Goal: Task Accomplishment & Management: Use online tool/utility

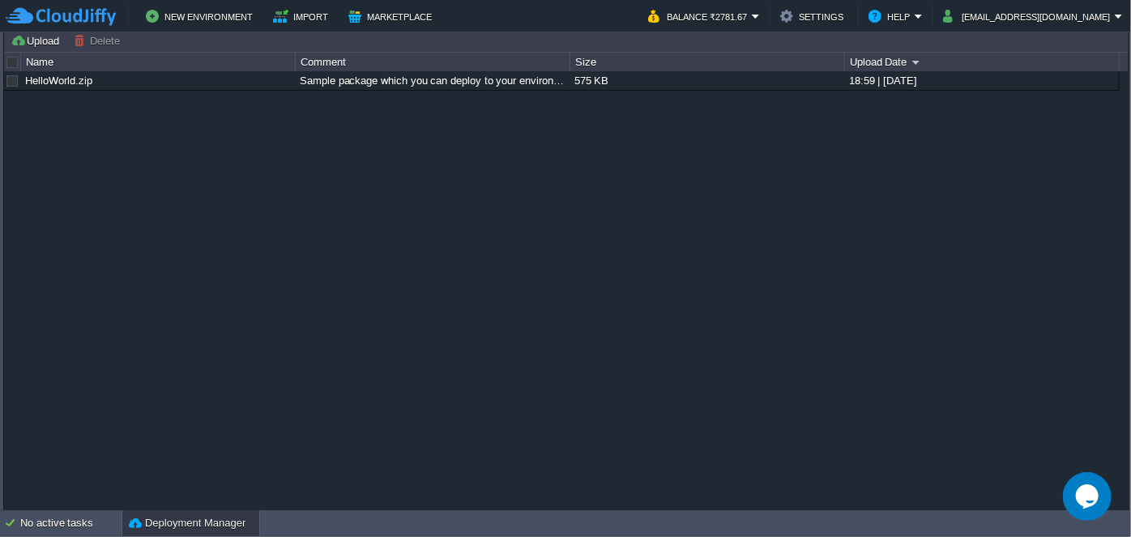
click at [169, 511] on div "Deployment Manager" at bounding box center [190, 523] width 137 height 26
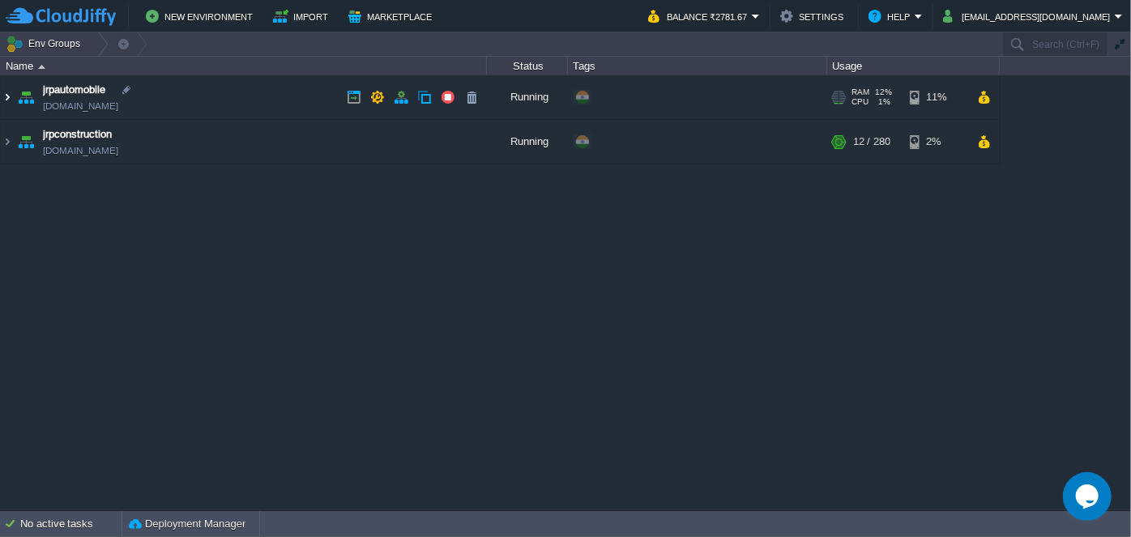
click at [6, 101] on img at bounding box center [7, 97] width 13 height 44
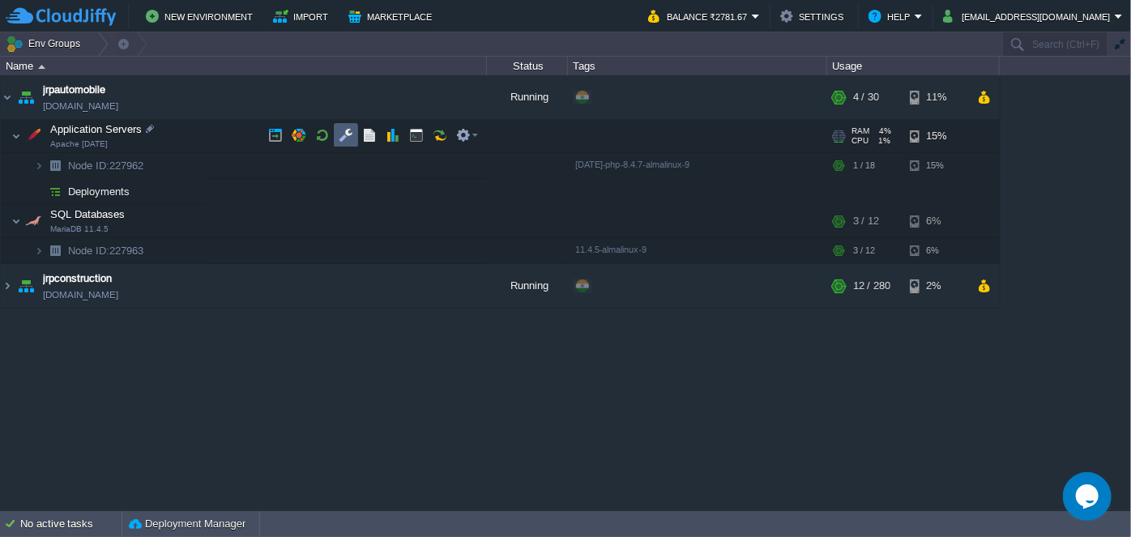
click at [350, 136] on button "button" at bounding box center [346, 135] width 15 height 15
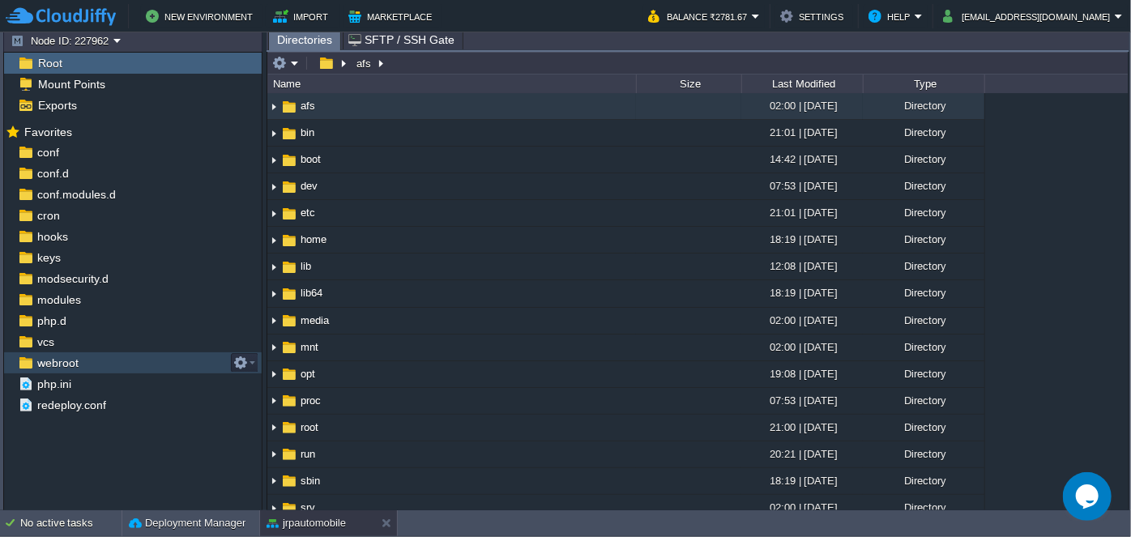
click at [56, 365] on span "webroot" at bounding box center [57, 363] width 47 height 15
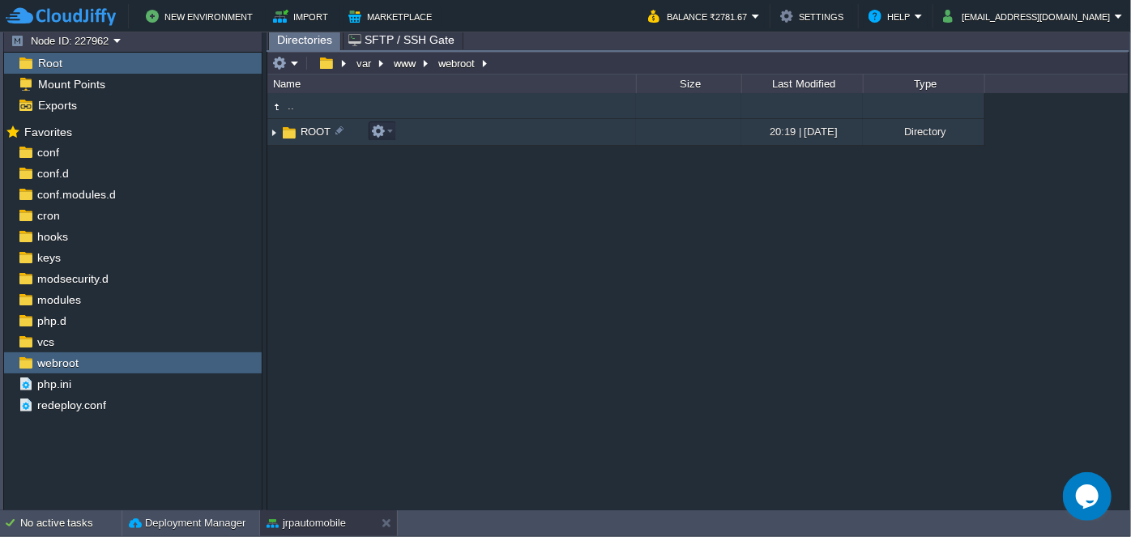
click at [270, 130] on img at bounding box center [273, 132] width 13 height 25
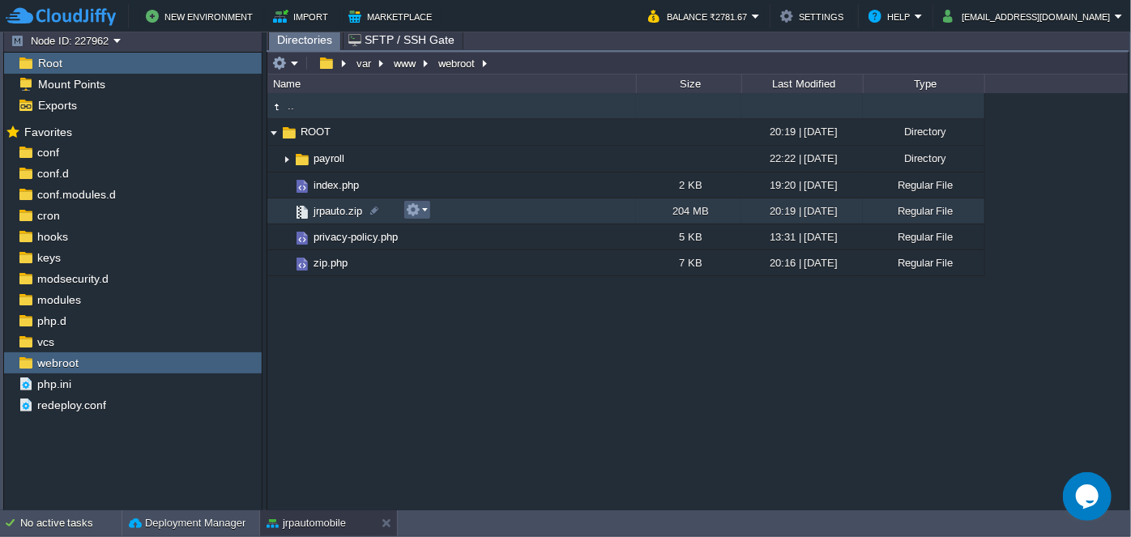
click at [423, 210] on em at bounding box center [417, 209] width 22 height 15
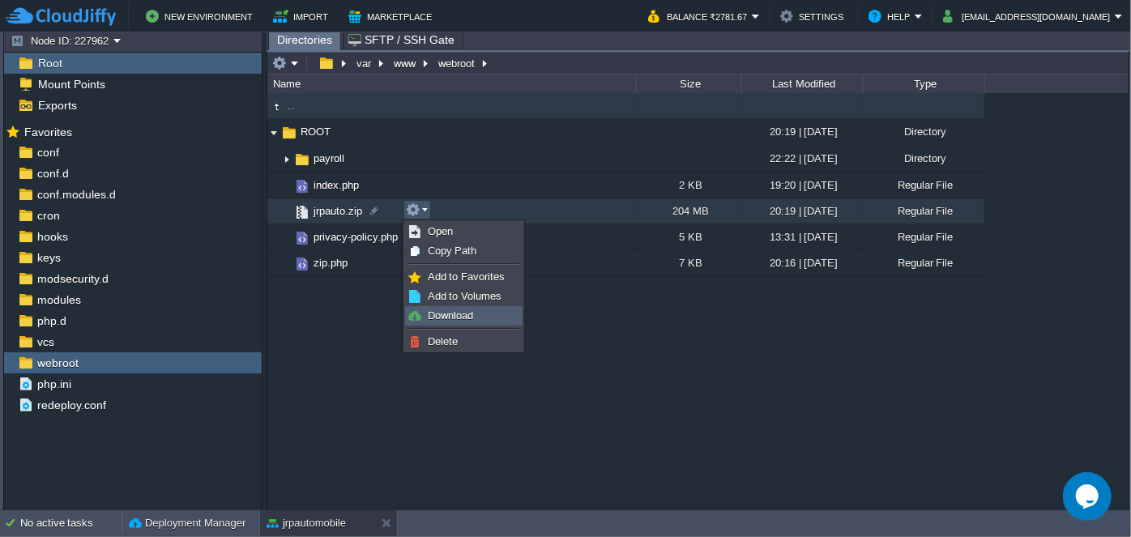
click at [444, 320] on span "Download" at bounding box center [450, 315] width 45 height 12
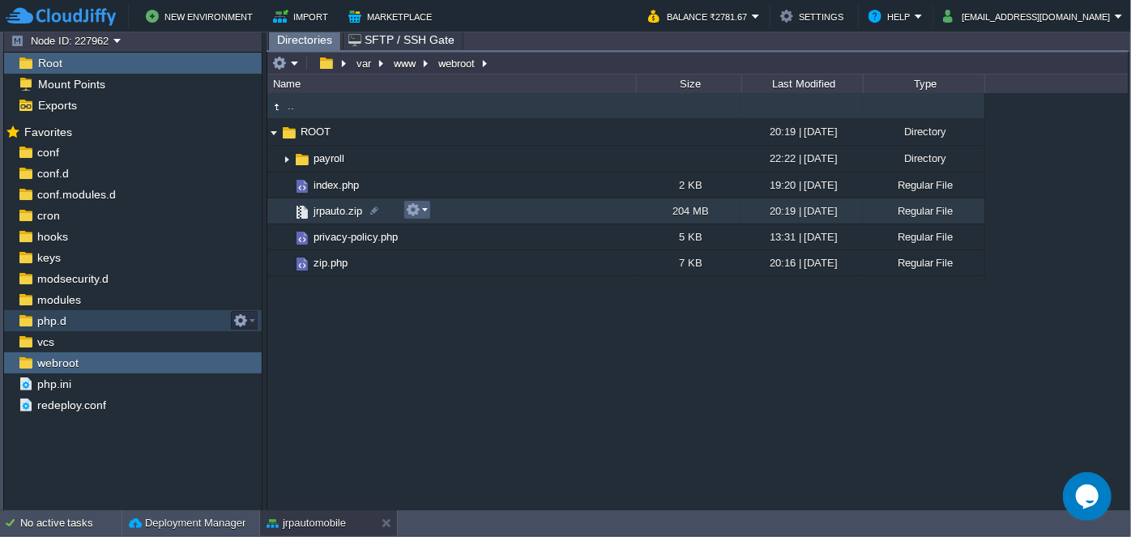
click at [423, 209] on em at bounding box center [417, 209] width 22 height 15
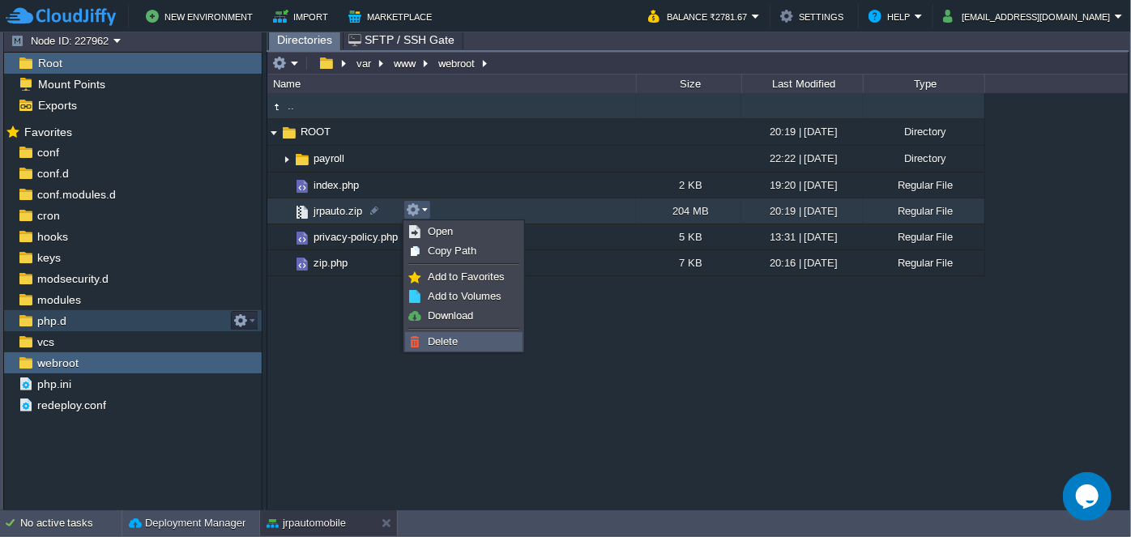
click at [439, 343] on span "Delete" at bounding box center [443, 341] width 30 height 12
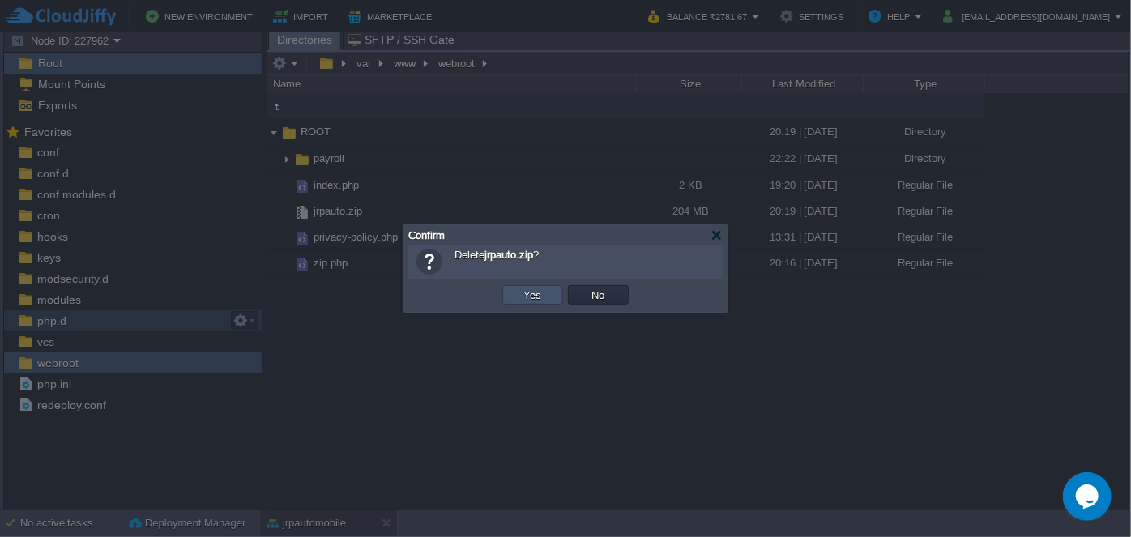
click at [531, 296] on button "Yes" at bounding box center [533, 295] width 28 height 15
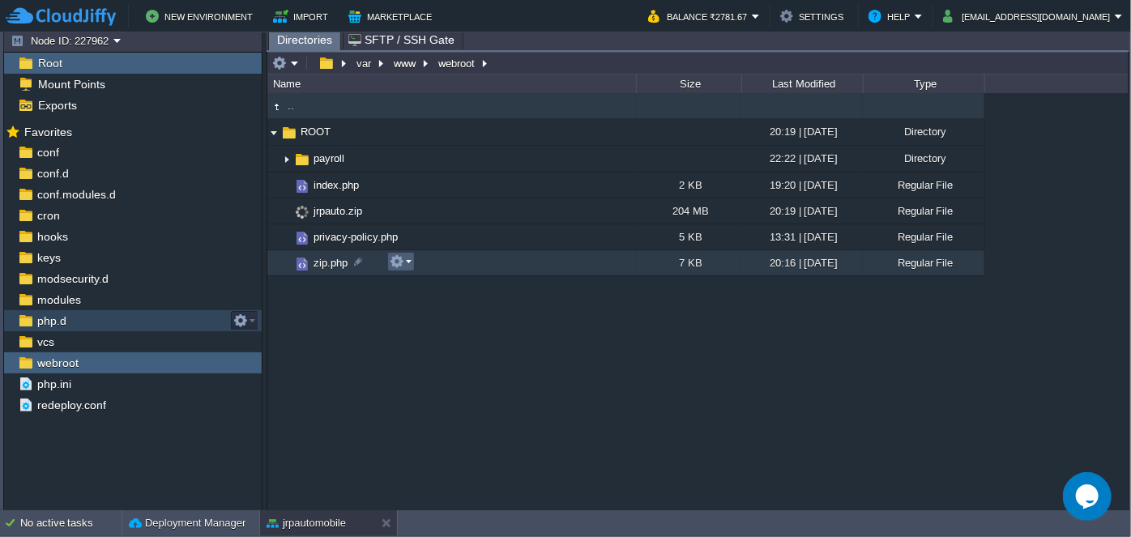
click at [407, 262] on em at bounding box center [401, 261] width 22 height 15
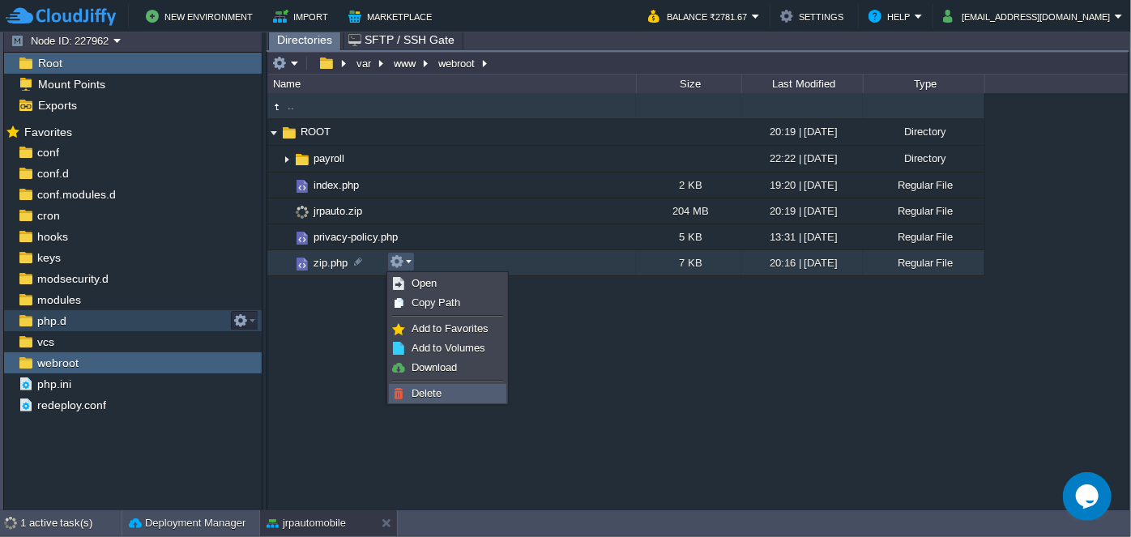
click at [425, 391] on span "Delete" at bounding box center [426, 393] width 30 height 12
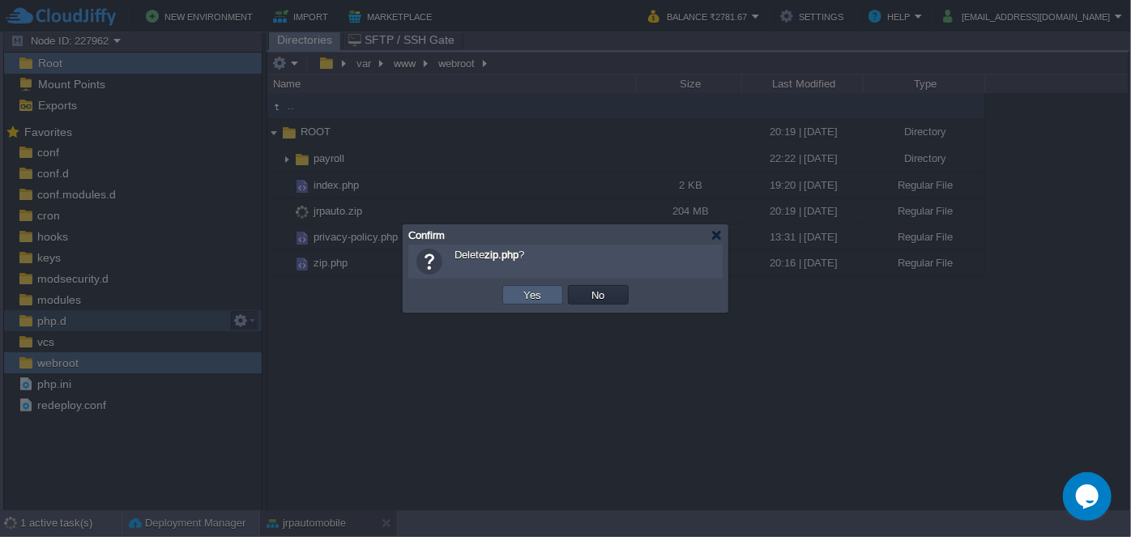
click at [519, 292] on button "Yes" at bounding box center [533, 295] width 28 height 15
